Goal: Information Seeking & Learning: Learn about a topic

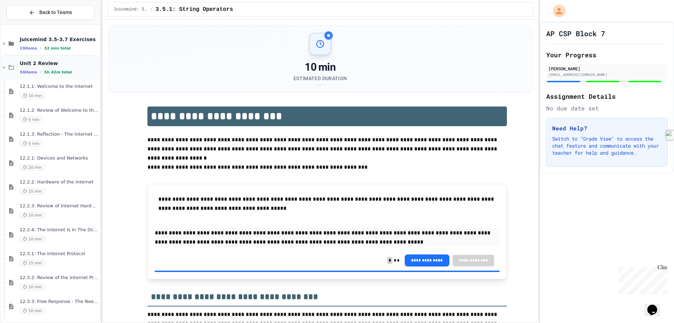
click at [74, 64] on span "Unit 2 Review" at bounding box center [59, 63] width 79 height 6
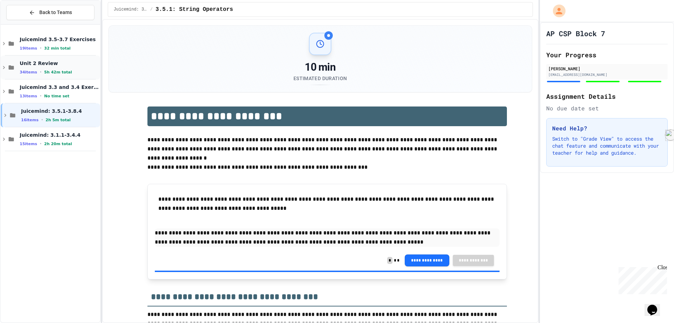
click at [65, 64] on span "Unit 2 Review" at bounding box center [59, 63] width 79 height 6
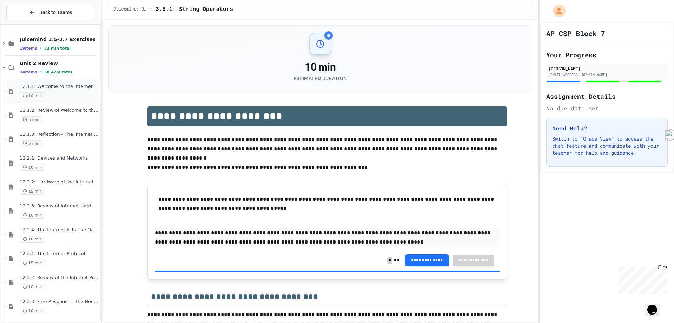
click at [53, 88] on span "12.1.1: Welcome to the Internet" at bounding box center [59, 87] width 79 height 6
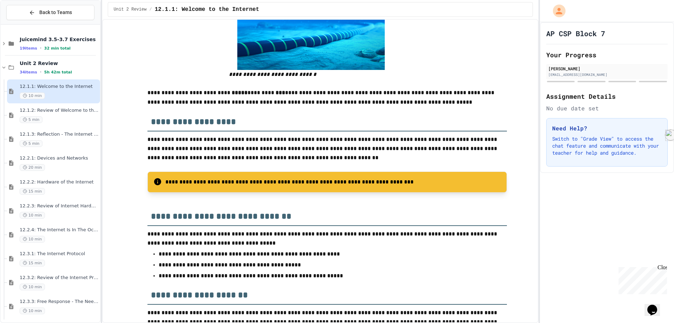
scroll to position [632, 0]
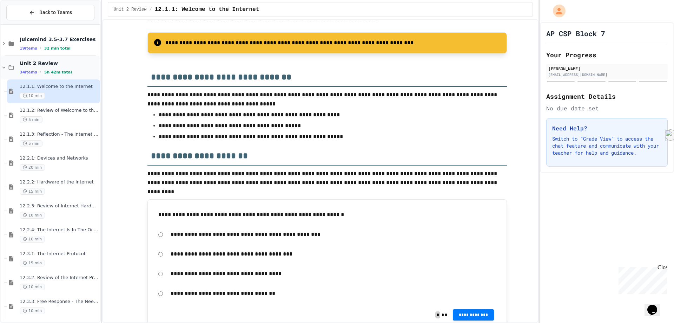
click at [62, 65] on span "Unit 2 Review" at bounding box center [59, 63] width 79 height 6
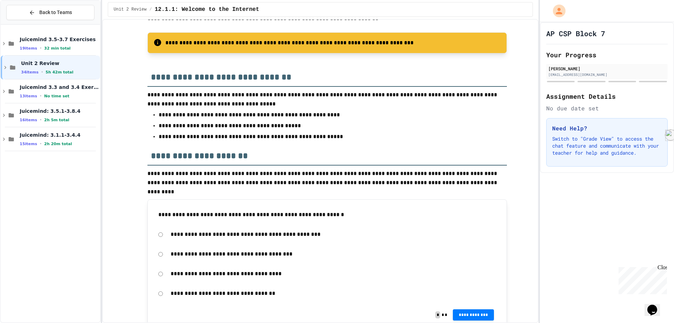
scroll to position [772, 0]
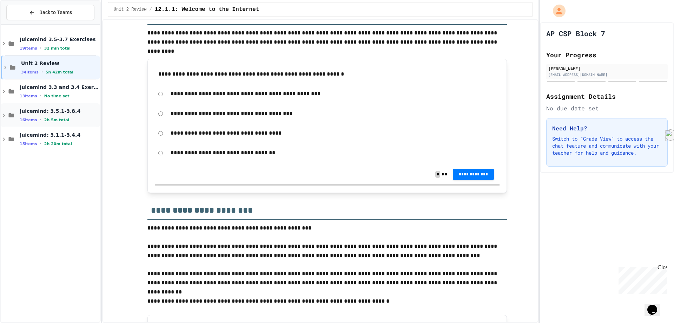
click at [73, 111] on span "Juicemind: 3.5.1-3.8.4" at bounding box center [59, 111] width 79 height 6
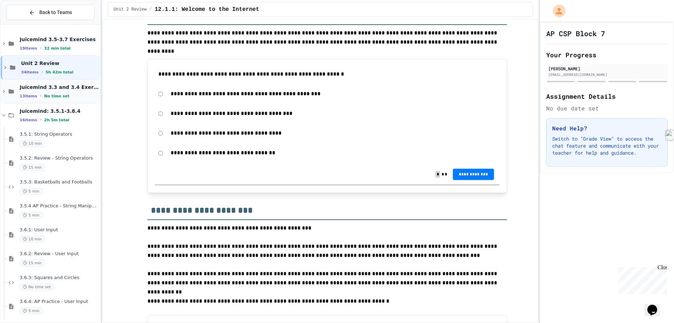
click at [63, 97] on div "13 items • No time set" at bounding box center [59, 96] width 79 height 6
click at [59, 88] on span "Juicemind 3.3 and 3.4 Exercises" at bounding box center [59, 87] width 79 height 6
